Goal: Information Seeking & Learning: Learn about a topic

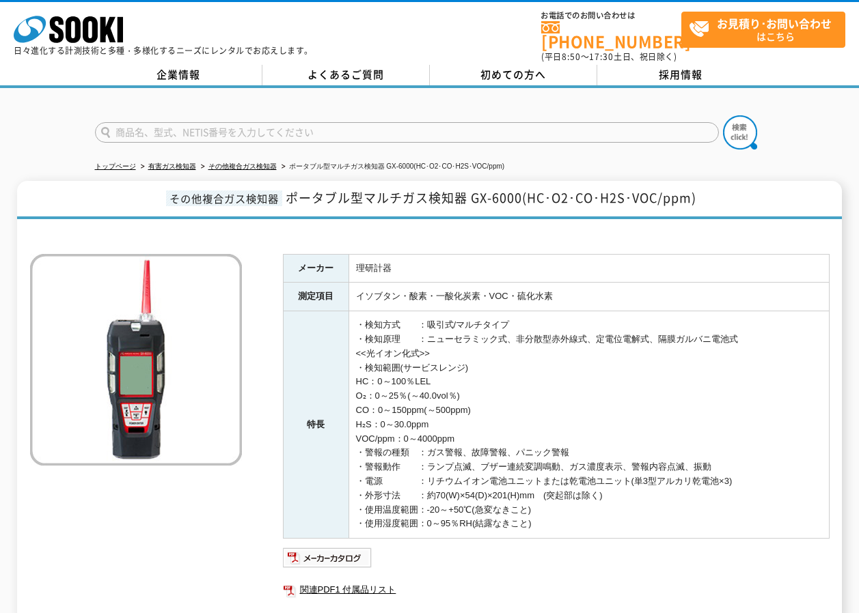
click at [562, 199] on h1 "その他複合ガス検知器 ポータブル型マルチガス検知器 GX-6000(HC･O2･CO･H2S･VOC/ppm)" at bounding box center [429, 200] width 825 height 38
click at [602, 195] on span "ポータブル型マルチガス検知器 GX-6000(HC･O2･CO･H2S･VOC/ppm)" at bounding box center [491, 198] width 411 height 18
click at [616, 196] on span "ポータブル型マルチガス検知器 GX-6000(HC･O2･CO･H2S･VOC/ppm)" at bounding box center [491, 198] width 411 height 18
drag, startPoint x: 518, startPoint y: 290, endPoint x: 529, endPoint y: 290, distance: 10.9
click at [529, 290] on td "イソブタン・酸素・一酸化炭素・VOC・硫化水素" at bounding box center [588, 297] width 480 height 29
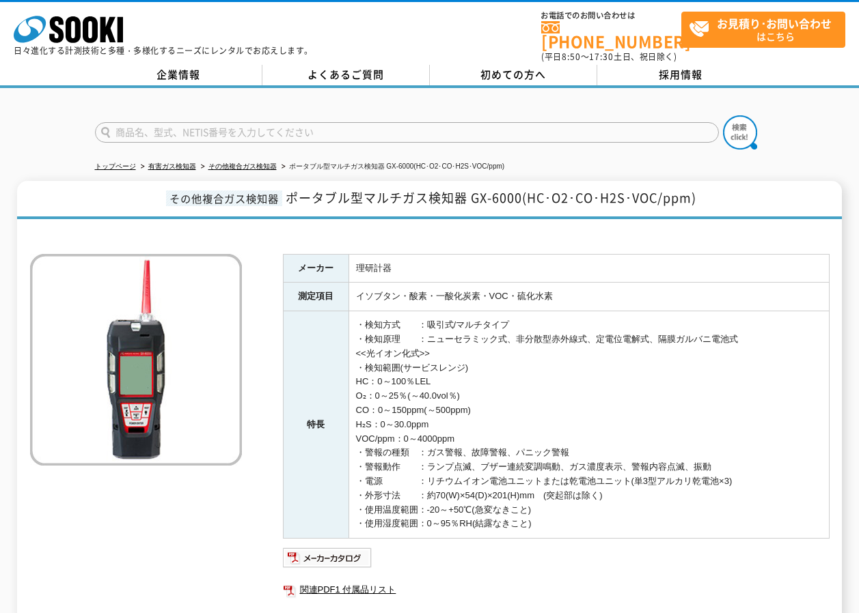
drag, startPoint x: 610, startPoint y: 193, endPoint x: 678, endPoint y: 222, distance: 74.4
click at [678, 226] on div at bounding box center [429, 233] width 799 height 14
drag, startPoint x: 607, startPoint y: 193, endPoint x: 626, endPoint y: 192, distance: 19.9
click at [626, 192] on span "ポータブル型マルチガス検知器 GX-6000(HC･O2･CO･H2S･VOC/ppm)" at bounding box center [491, 198] width 411 height 18
click at [530, 189] on span "ポータブル型マルチガス検知器 GX-6000(HC･O2･CO･H2S･VOC/ppm)" at bounding box center [491, 198] width 411 height 18
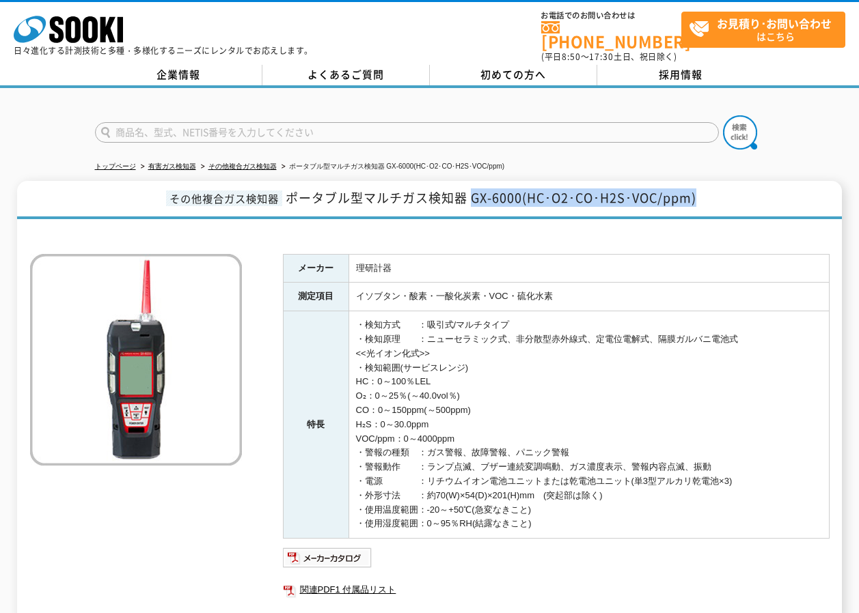
drag, startPoint x: 471, startPoint y: 191, endPoint x: 703, endPoint y: 191, distance: 232.3
click at [703, 191] on h1 "その他複合ガス検知器 ポータブル型マルチガス検知器 GX-6000(HC･O2･CO･H2S･VOC/ppm)" at bounding box center [429, 200] width 825 height 38
copy span "GX-6000(HC･O2･CO･H2S･VOC/ppm)"
click at [506, 283] on td "イソブタン・酸素・一酸化炭素・VOC・硫化水素" at bounding box center [588, 297] width 480 height 29
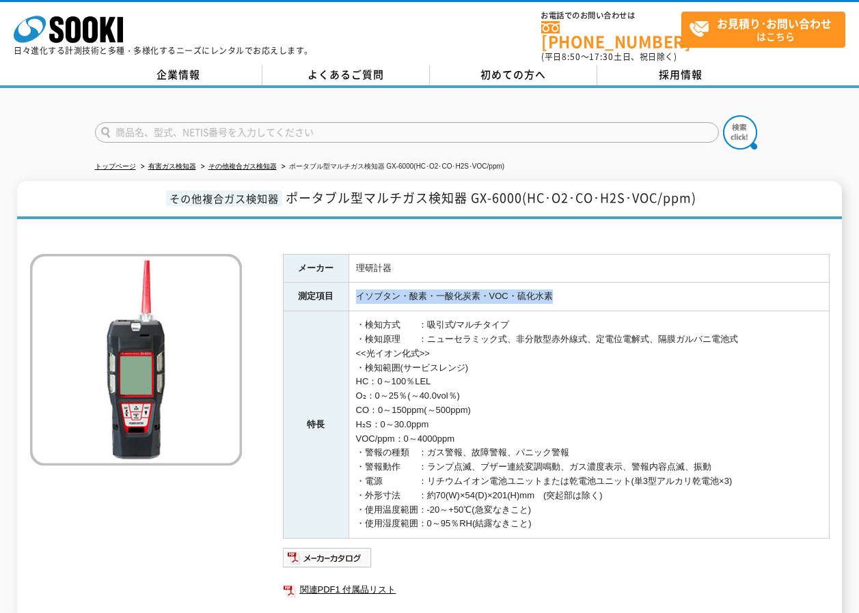
drag, startPoint x: 357, startPoint y: 286, endPoint x: 559, endPoint y: 294, distance: 202.4
click at [559, 294] on td "イソブタン・酸素・一酸化炭素・VOC・硫化水素" at bounding box center [588, 297] width 480 height 29
copy td "イソブタン・酸素・一酸化炭素・VOC・硫化水素"
